Goal: Navigation & Orientation: Find specific page/section

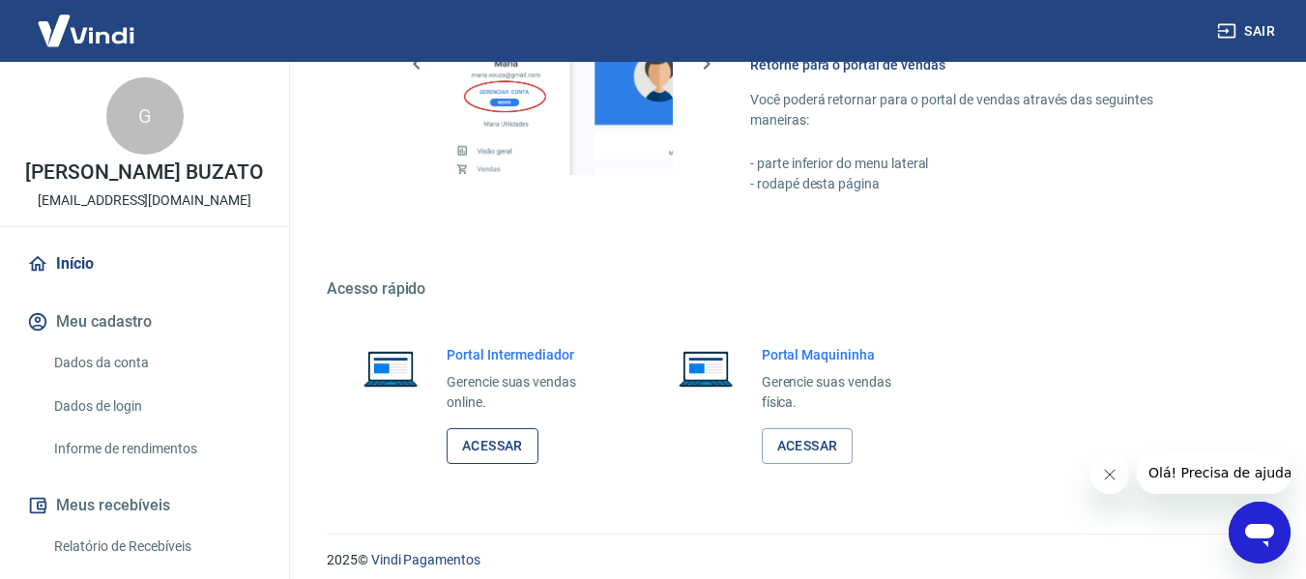
scroll to position [1007, 0]
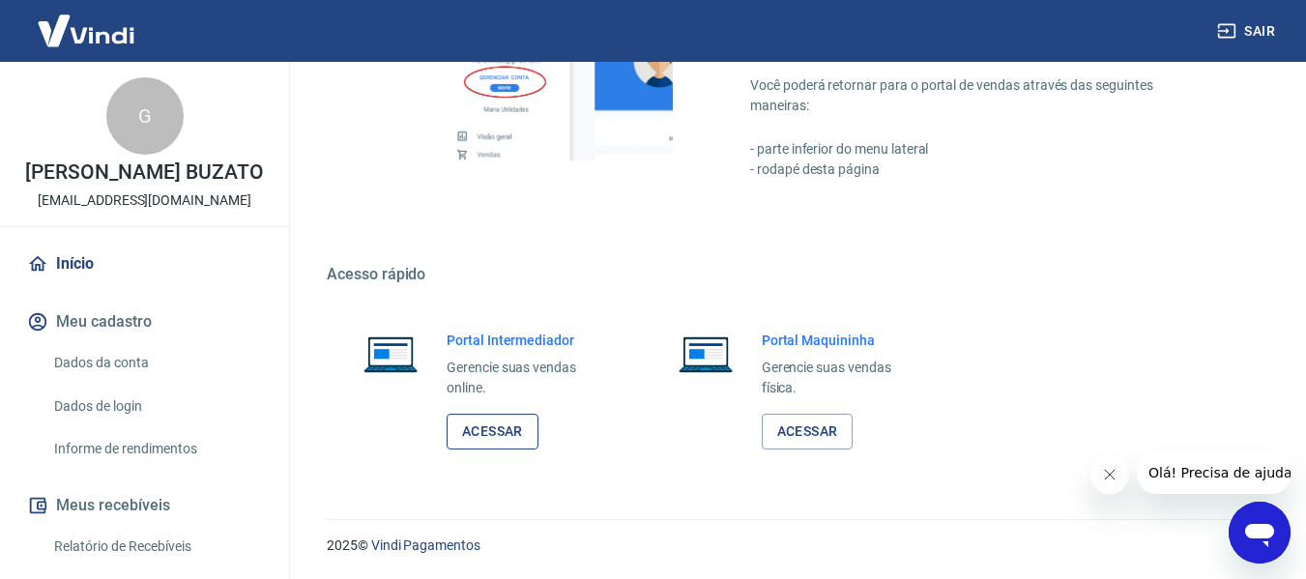
click at [477, 423] on link "Acessar" at bounding box center [492, 432] width 92 height 36
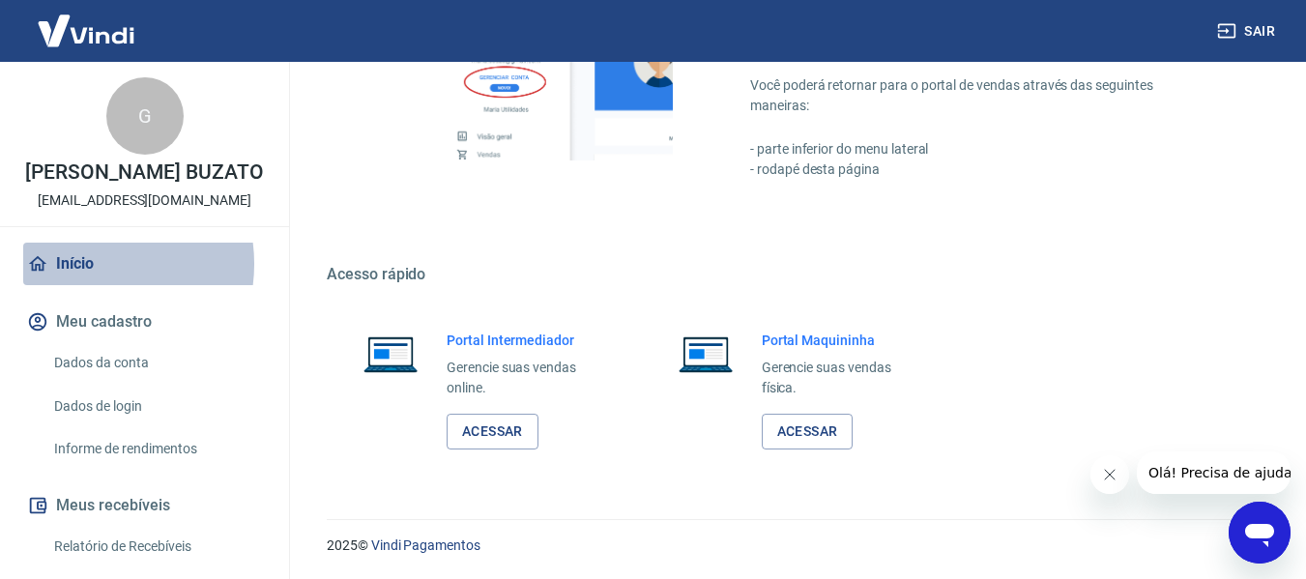
click at [88, 284] on link "Início" at bounding box center [144, 264] width 243 height 43
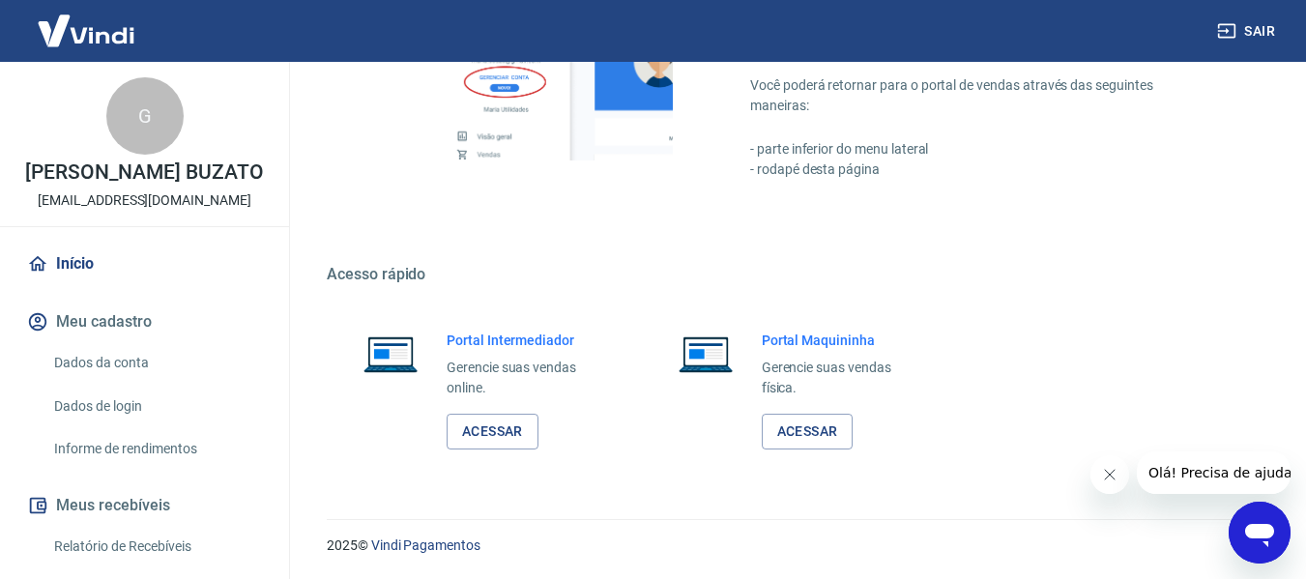
click at [82, 284] on link "Início" at bounding box center [144, 264] width 243 height 43
click at [494, 425] on link "Acessar" at bounding box center [492, 432] width 92 height 36
